Goal: Go to known website: Go to known website

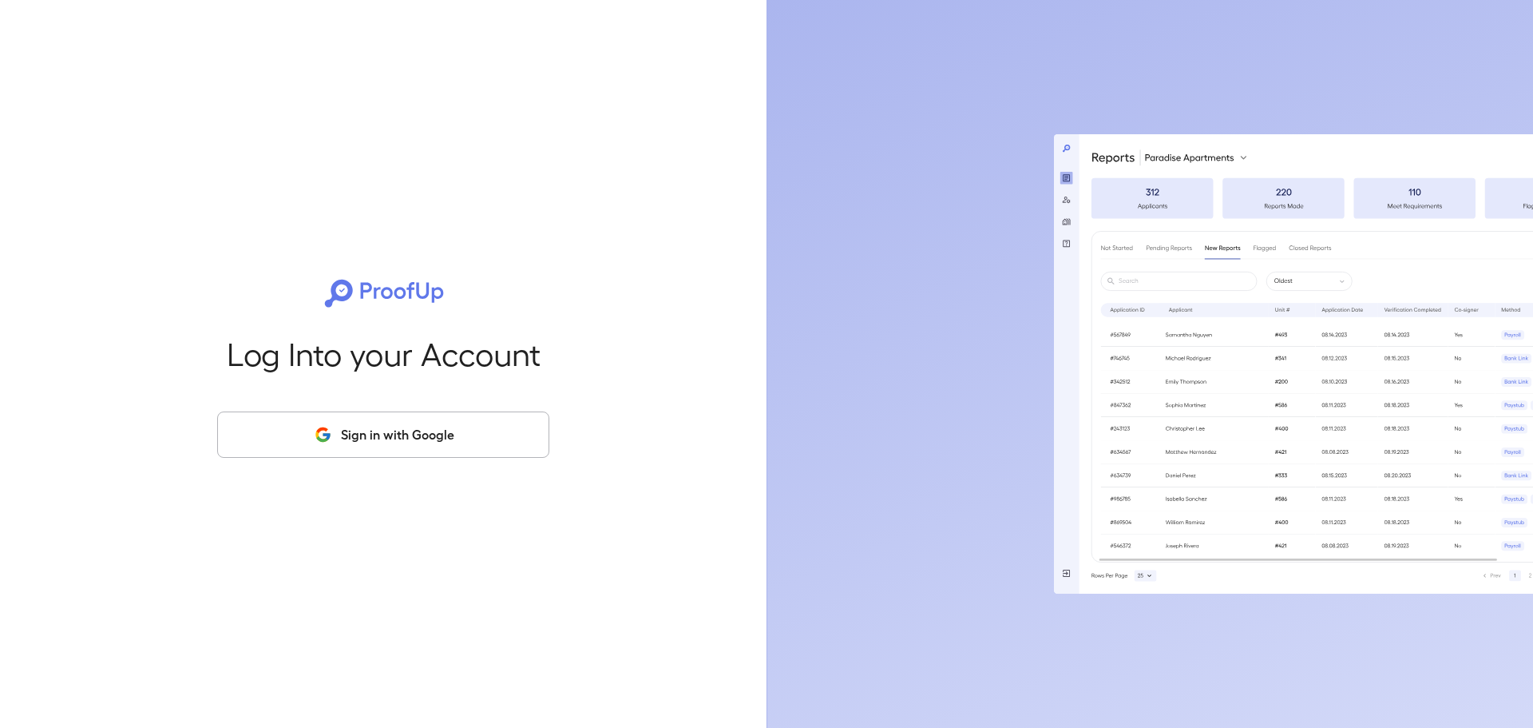
drag, startPoint x: 438, startPoint y: 402, endPoint x: 438, endPoint y: 414, distance: 11.2
click at [438, 405] on div "Log Into your Account Sign in with Google" at bounding box center [384, 364] width 716 height 728
click at [438, 422] on button "Sign in with Google" at bounding box center [383, 434] width 332 height 46
